Goal: Information Seeking & Learning: Learn about a topic

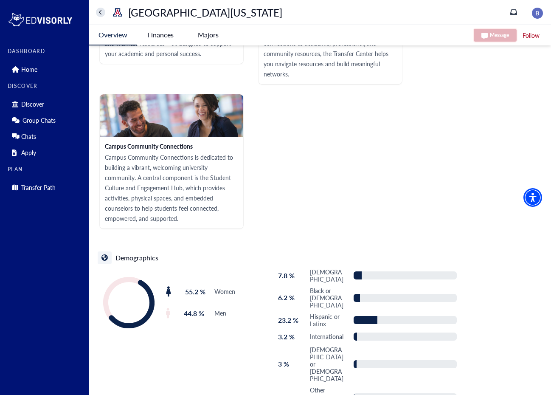
scroll to position [1413, 0]
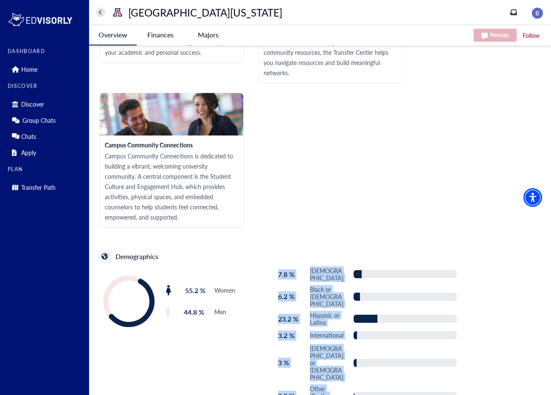
drag, startPoint x: 277, startPoint y: 236, endPoint x: 321, endPoint y: 359, distance: 130.7
click at [322, 361] on div "7.8 % [DEMOGRAPHIC_DATA] 6.2 % [DEMOGRAPHIC_DATA] or [DEMOGRAPHIC_DATA] 23.2 % …" at bounding box center [361, 342] width 190 height 158
click at [313, 331] on p "International" at bounding box center [327, 334] width 35 height 7
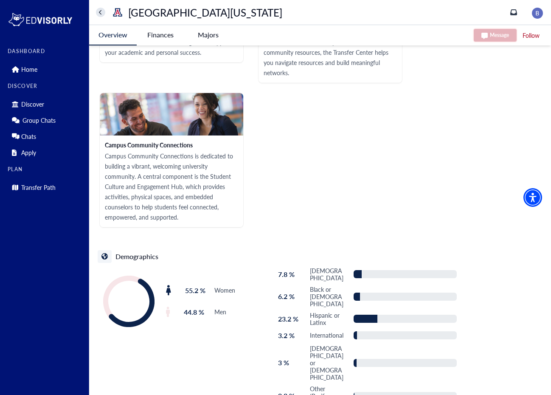
scroll to position [1412, 0]
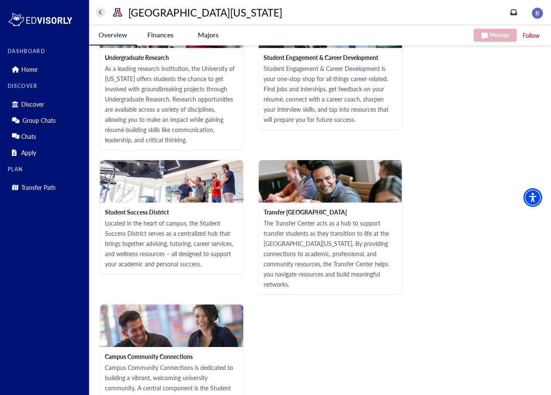
scroll to position [1413, 0]
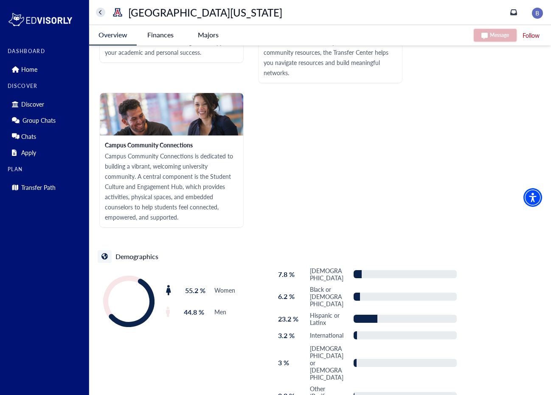
click at [162, 36] on Arizona-tag "Finances" at bounding box center [161, 35] width 48 height 20
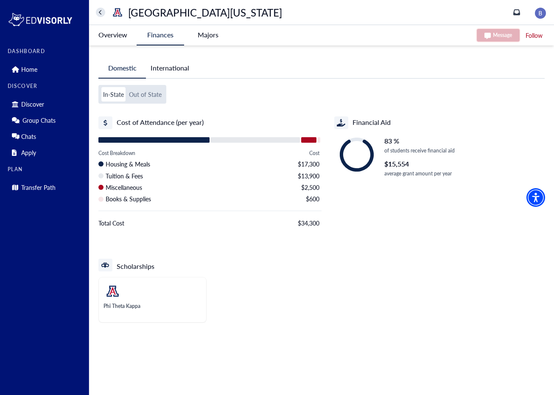
click at [214, 37] on -tag "Majors" at bounding box center [208, 35] width 48 height 20
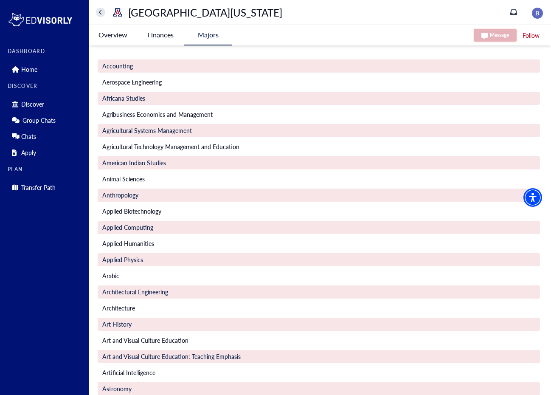
click at [118, 34] on Arizona-tag "Overview" at bounding box center [113, 35] width 48 height 20
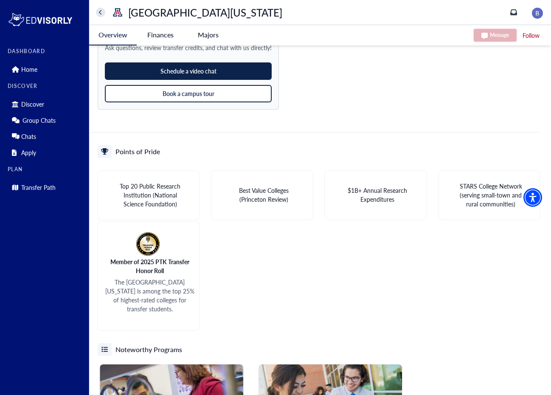
scroll to position [863, 0]
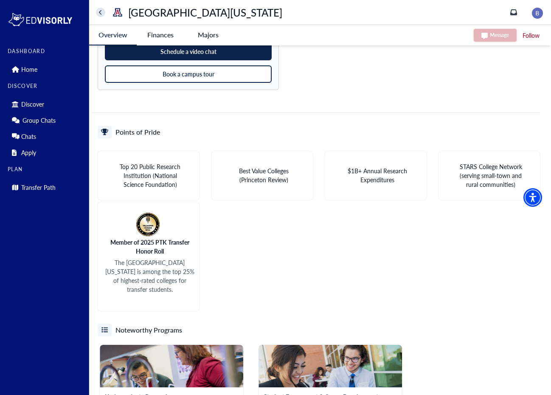
click at [161, 34] on Arizona-tag "Finances" at bounding box center [161, 35] width 48 height 20
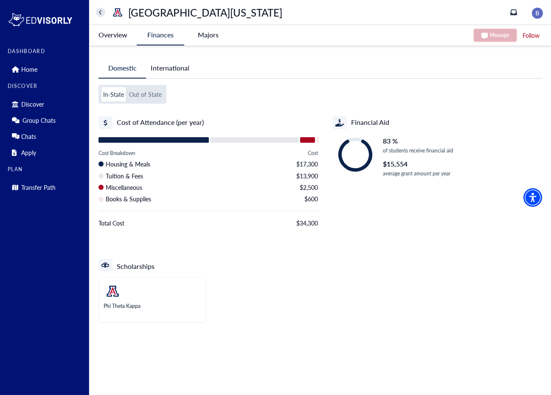
scroll to position [0, 0]
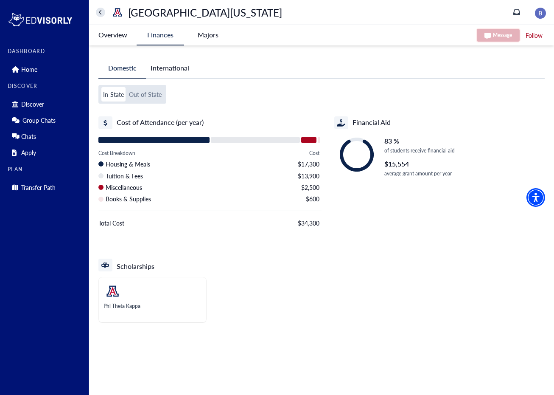
click at [118, 37] on Arizona-tag "Overview" at bounding box center [113, 35] width 48 height 20
